Goal: Transaction & Acquisition: Book appointment/travel/reservation

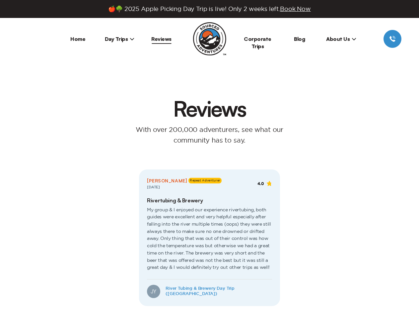
click at [297, 9] on span "Book Now" at bounding box center [295, 9] width 31 height 6
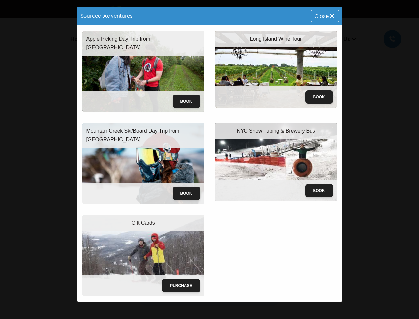
click at [120, 39] on div "Apple Picking Day Trip from NYC Book" at bounding box center [143, 71] width 133 height 92
click at [341, 39] on div "Long Island Wine Tour Book" at bounding box center [276, 71] width 133 height 92
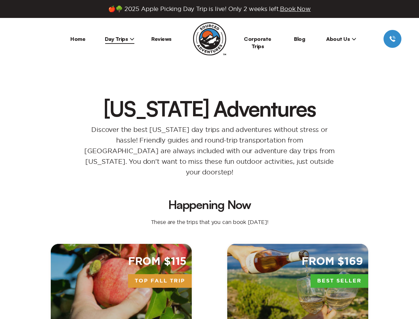
click at [209, 159] on p "Discover the best [US_STATE] day trips and adventures without stress or hassle!…" at bounding box center [209, 150] width 265 height 53
click at [297, 9] on span "Book Now" at bounding box center [295, 9] width 31 height 6
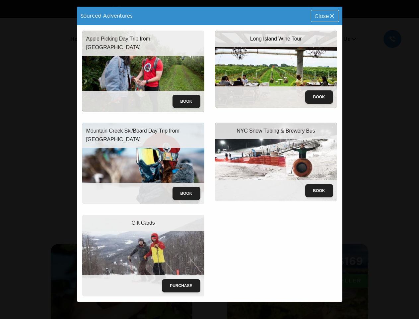
click at [120, 117] on div "Mountain Creek Ski/Board Day Trip from [GEOGRAPHIC_DATA] Book" at bounding box center [143, 163] width 133 height 92
click at [341, 39] on div "Long Island Wine Tour Book" at bounding box center [276, 71] width 133 height 92
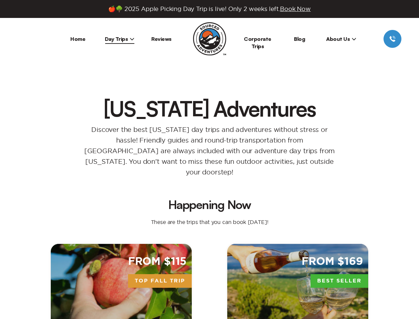
click at [209, 159] on p "Discover the best [US_STATE] day trips and adventures without stress or hassle!…" at bounding box center [209, 150] width 265 height 53
click at [297, 9] on span "Book Now" at bounding box center [295, 9] width 31 height 6
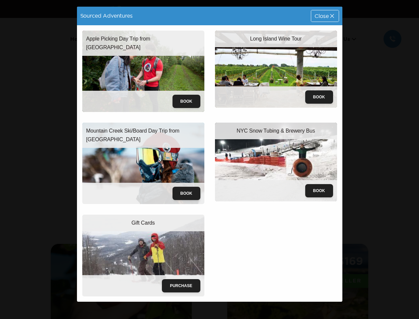
click at [120, 39] on div "Apple Picking Day Trip from NYC Book" at bounding box center [143, 71] width 133 height 92
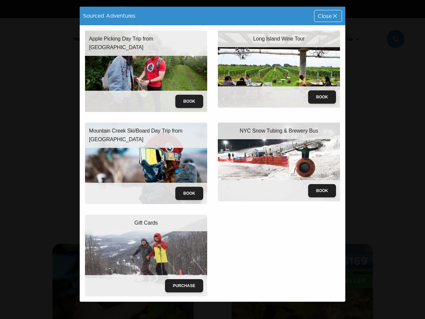
click at [341, 39] on div "Long Island Wine Tour Book" at bounding box center [278, 71] width 133 height 92
